Goal: Information Seeking & Learning: Learn about a topic

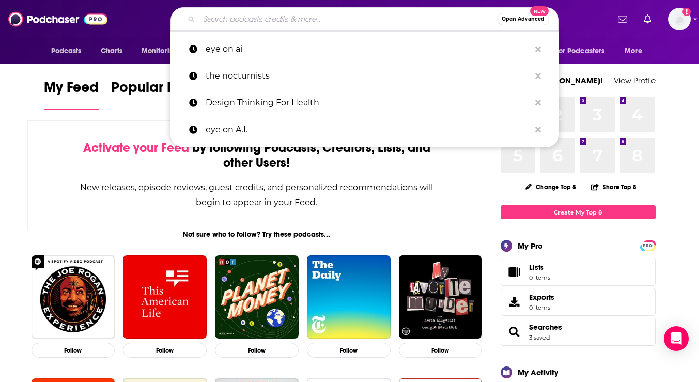
click at [375, 23] on input "Search podcasts, credits, & more..." at bounding box center [348, 19] width 298 height 17
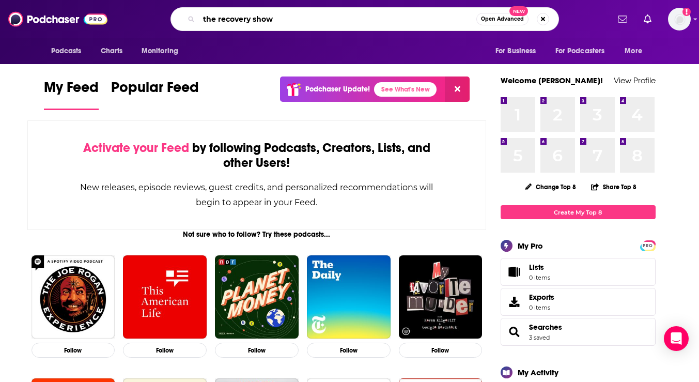
type input "the recovery show"
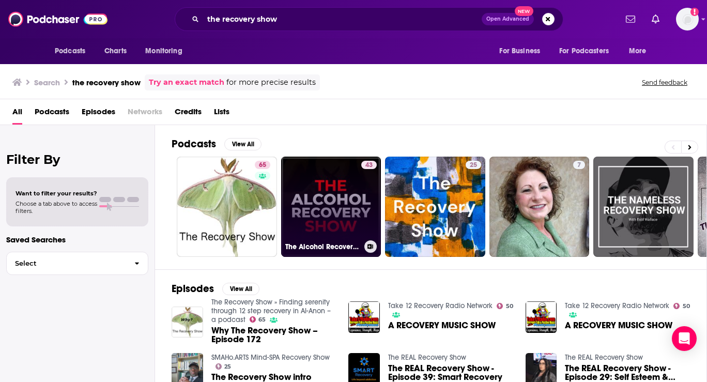
click at [334, 204] on link "43 The Alcohol Recovery Show" at bounding box center [331, 207] width 100 height 100
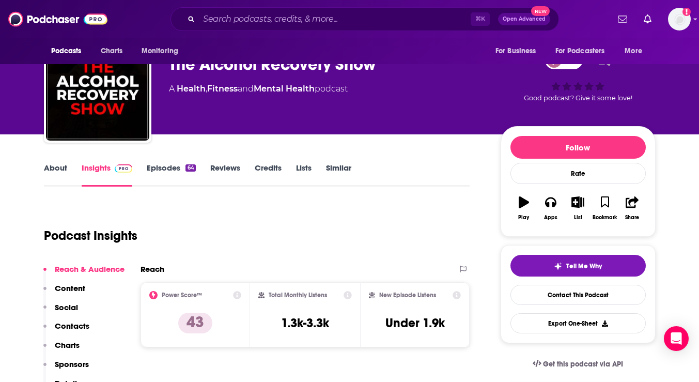
scroll to position [40, 0]
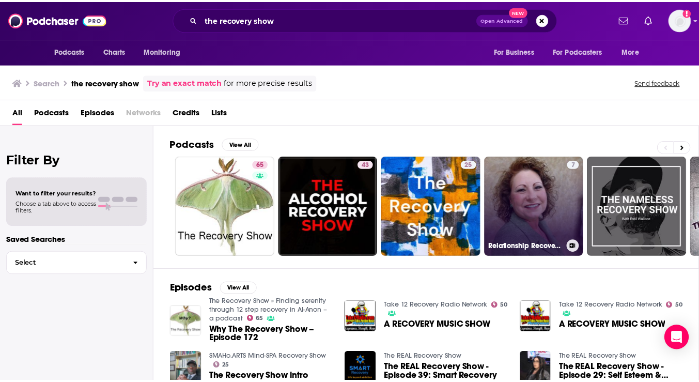
scroll to position [53, 0]
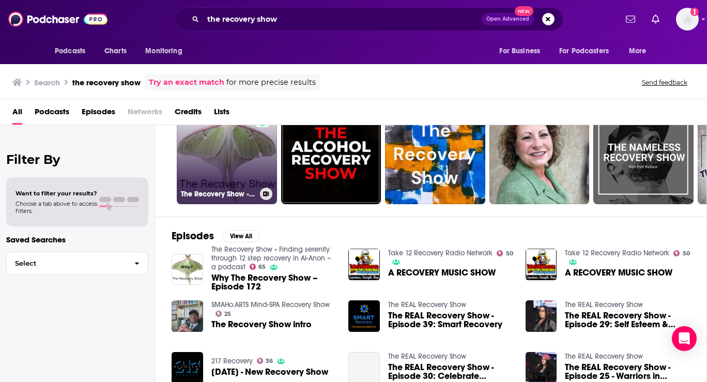
click at [194, 170] on link "65 The Recovery Show » Finding serenity through 12 step recovery in Al-Anon – a…" at bounding box center [227, 154] width 100 height 100
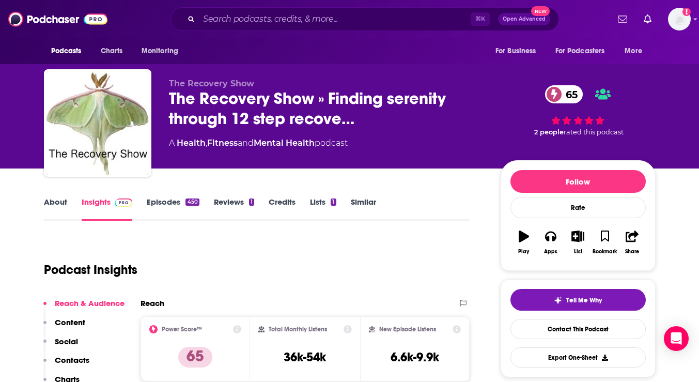
scroll to position [41, 0]
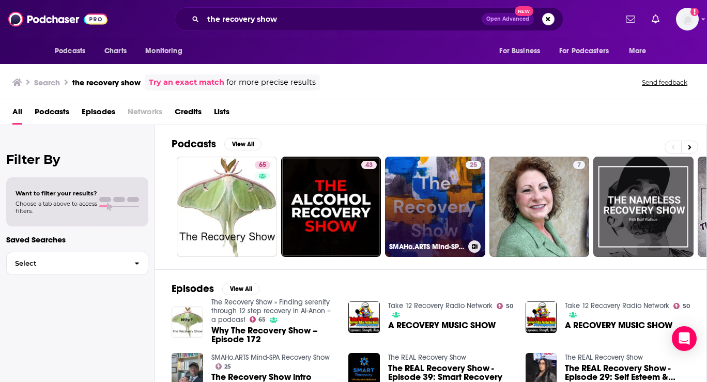
scroll to position [71, 0]
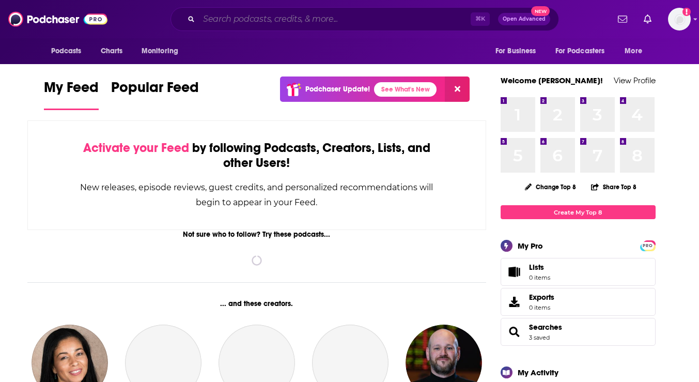
click at [432, 19] on input "Search podcasts, credits, & more..." at bounding box center [335, 19] width 272 height 17
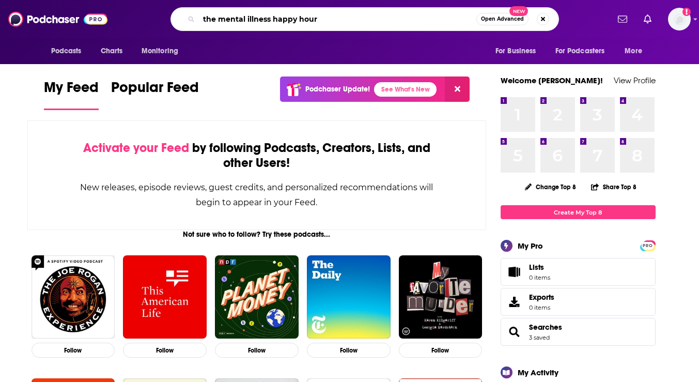
type input "the mental illness happy hour"
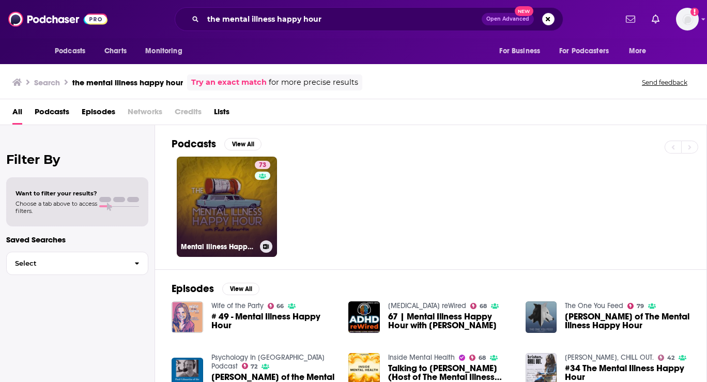
click at [229, 223] on link "73 Mental Illness Happy Hour" at bounding box center [227, 207] width 100 height 100
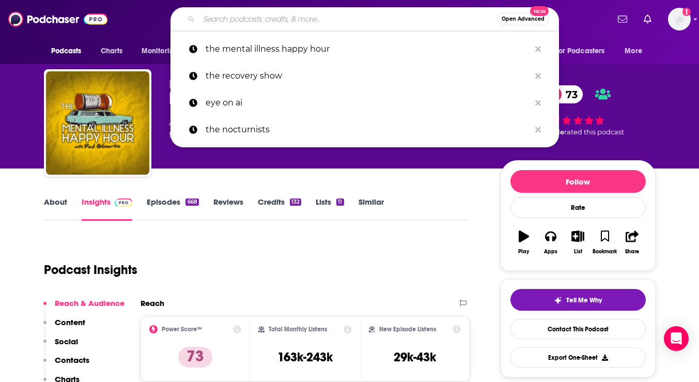
click at [304, 23] on input "Search podcasts, credits, & more..." at bounding box center [348, 19] width 298 height 17
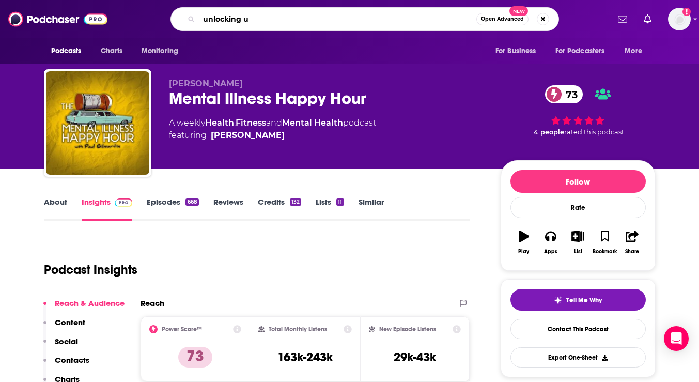
type input "unlocking us"
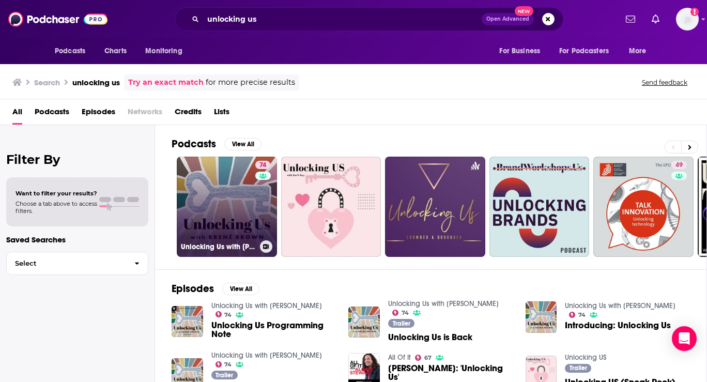
click at [203, 176] on link "74 Unlocking Us with [PERSON_NAME]" at bounding box center [227, 207] width 100 height 100
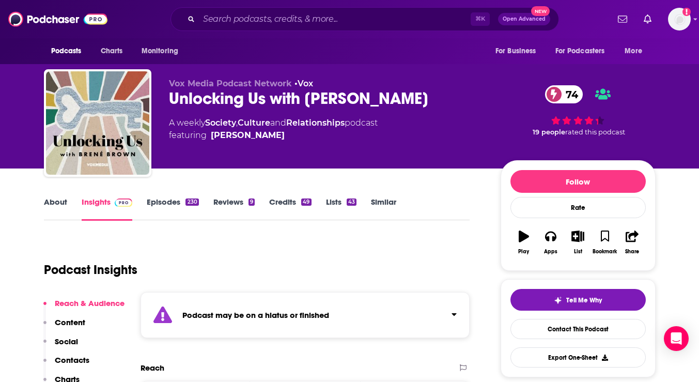
click at [57, 203] on link "About" at bounding box center [55, 209] width 23 height 24
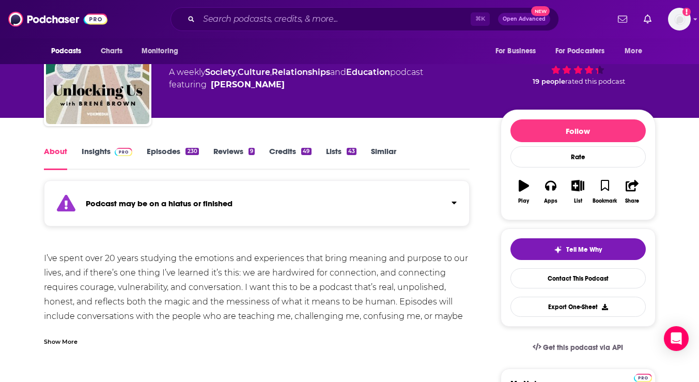
scroll to position [67, 0]
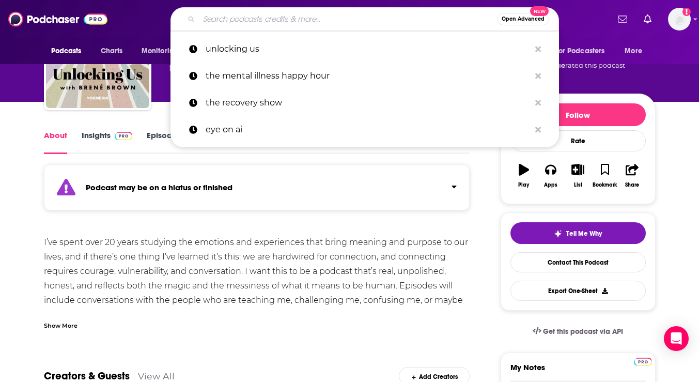
click at [426, 23] on input "Search podcasts, credits, & more..." at bounding box center [348, 19] width 298 height 17
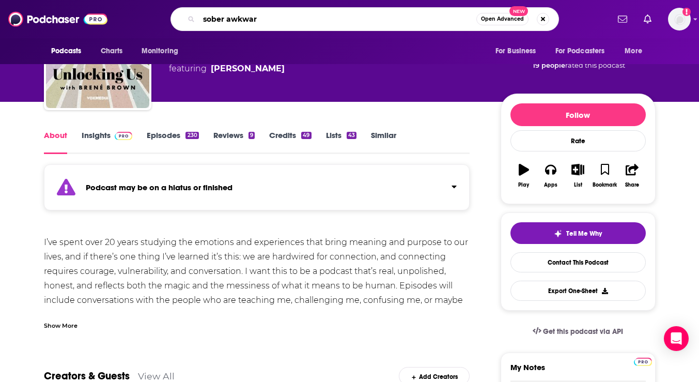
type input "sober awkward"
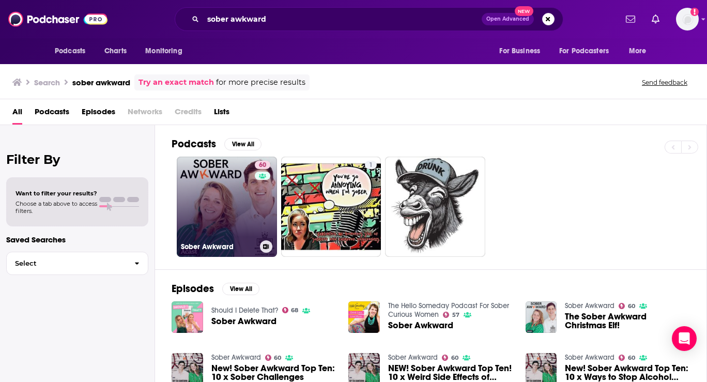
click at [237, 207] on link "60 Sober Awkward" at bounding box center [227, 207] width 100 height 100
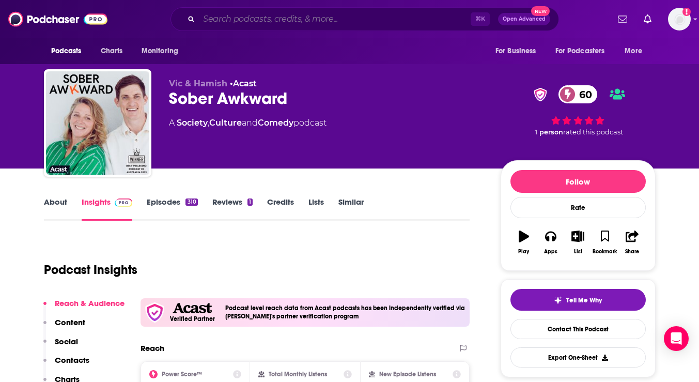
click at [393, 27] on input "Search podcasts, credits, & more..." at bounding box center [335, 19] width 272 height 17
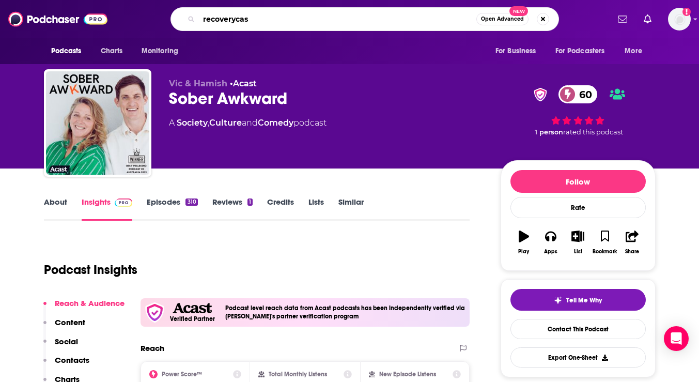
type input "recoverycast"
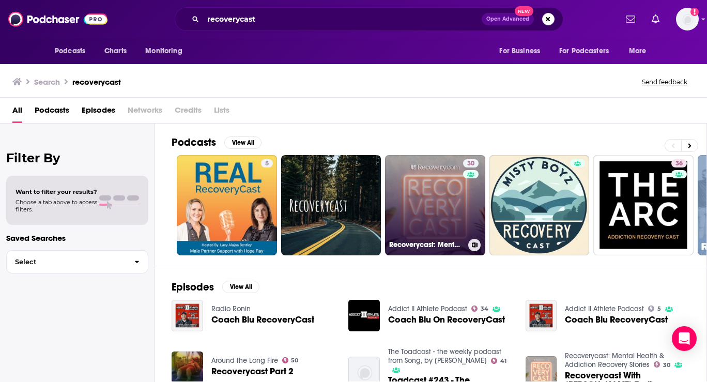
click at [421, 187] on link "30 Recoverycast: Mental Health & Addiction Recovery Stories" at bounding box center [435, 205] width 100 height 100
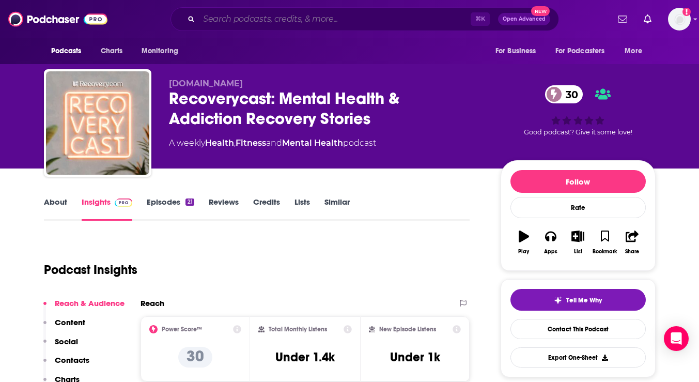
click at [353, 21] on input "Search podcasts, credits, & more..." at bounding box center [335, 19] width 272 height 17
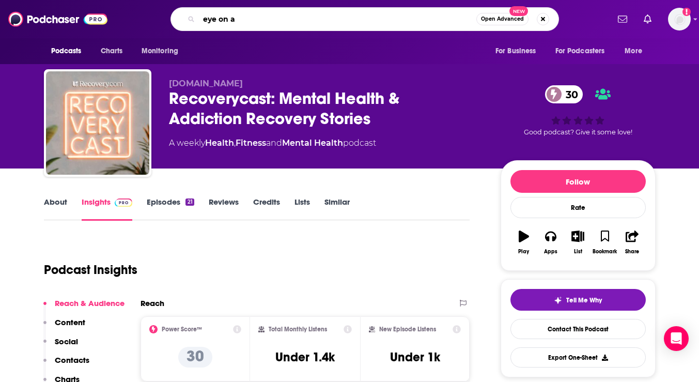
type input "eye on ai"
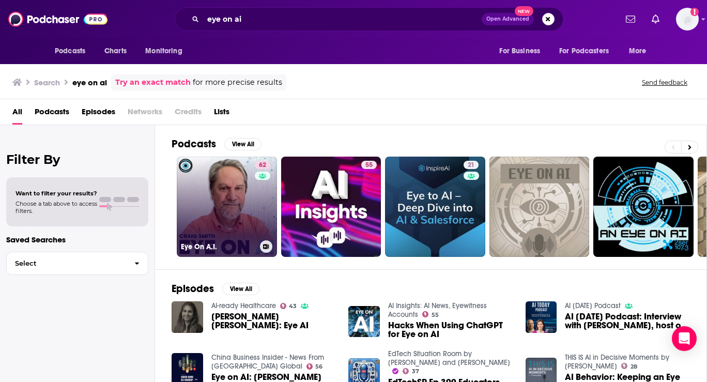
click at [206, 185] on link "62 Eye On A.I." at bounding box center [227, 207] width 100 height 100
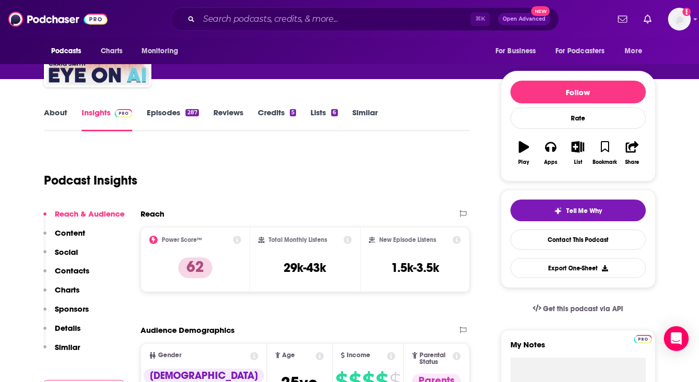
scroll to position [122, 0]
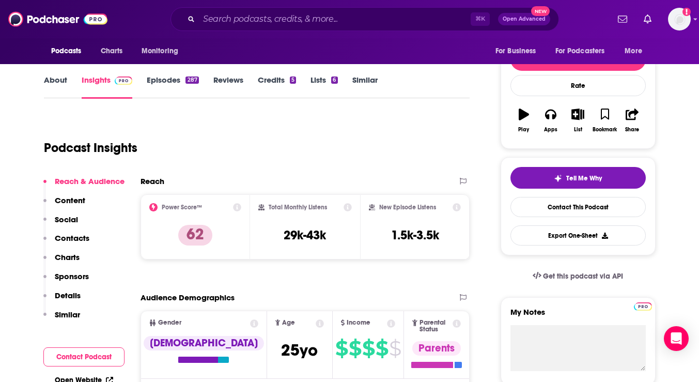
click at [48, 78] on link "About" at bounding box center [55, 87] width 23 height 24
